Goal: Transaction & Acquisition: Obtain resource

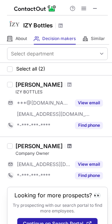
click at [67, 146] on span at bounding box center [69, 146] width 4 height 6
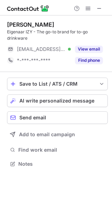
scroll to position [159, 112]
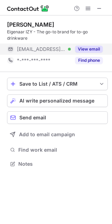
click at [85, 51] on button "View email" at bounding box center [89, 49] width 28 height 7
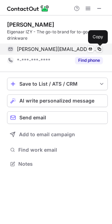
click at [98, 51] on span at bounding box center [99, 49] width 6 height 6
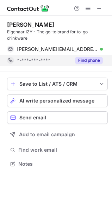
click at [98, 58] on button "Find phone" at bounding box center [89, 60] width 28 height 7
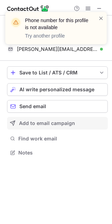
scroll to position [147, 112]
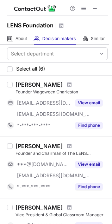
drag, startPoint x: 68, startPoint y: 86, endPoint x: 484, endPoint y: 106, distance: 416.5
click at [67, 83] on span at bounding box center [69, 85] width 4 height 6
click at [67, 147] on span at bounding box center [69, 146] width 4 height 6
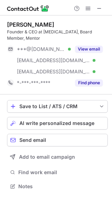
scroll to position [181, 112]
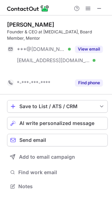
scroll to position [170, 112]
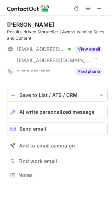
scroll to position [170, 112]
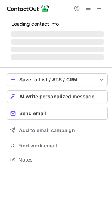
scroll to position [163, 112]
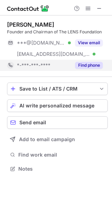
click at [83, 65] on button "Find phone" at bounding box center [89, 65] width 28 height 7
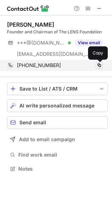
click at [101, 66] on span at bounding box center [99, 65] width 6 height 6
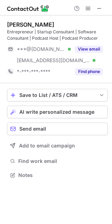
scroll to position [170, 112]
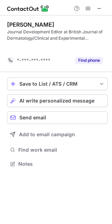
scroll to position [147, 112]
